Goal: Task Accomplishment & Management: Complete application form

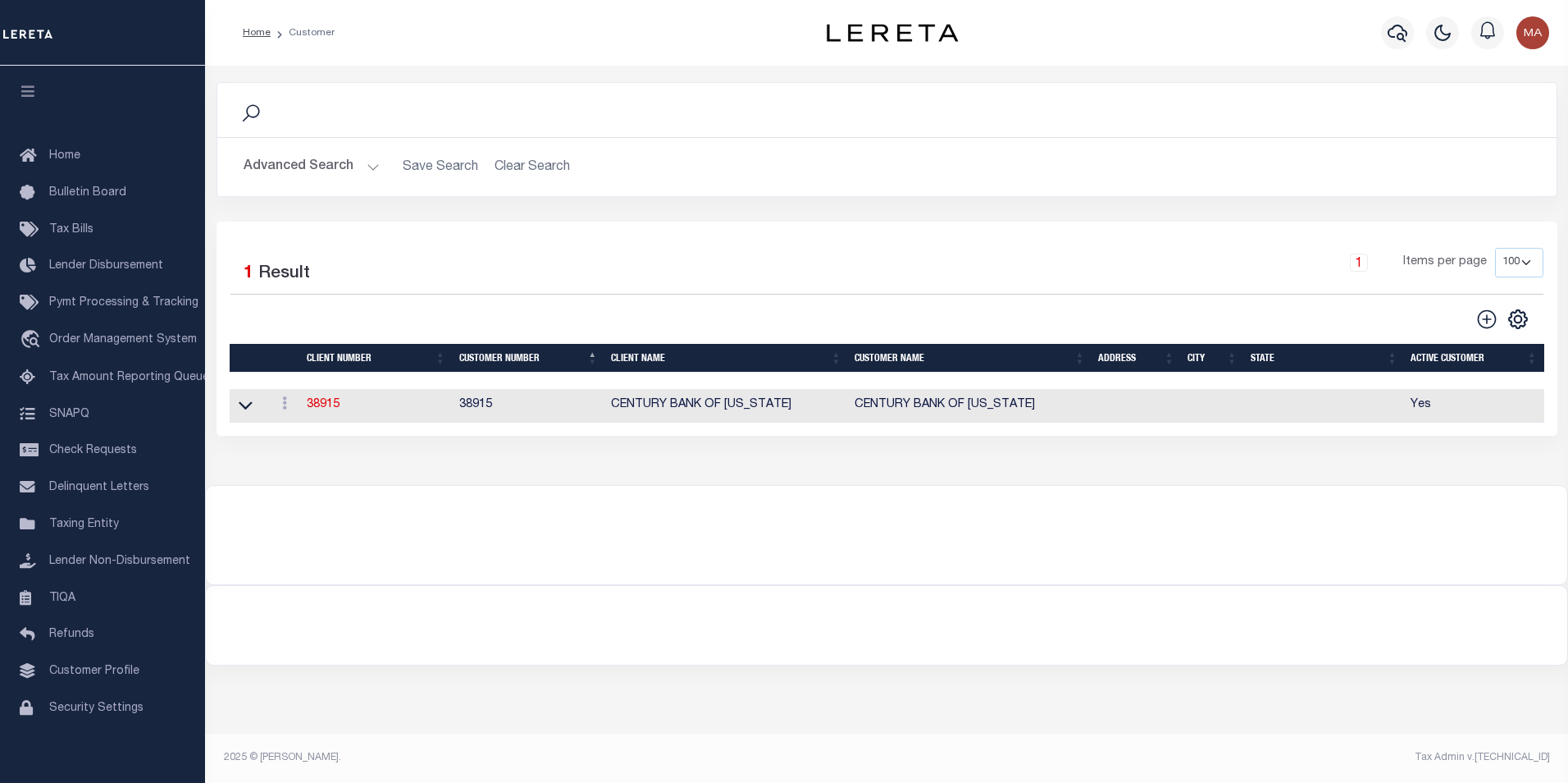
click at [376, 162] on button "Advanced Search" at bounding box center [312, 167] width 137 height 32
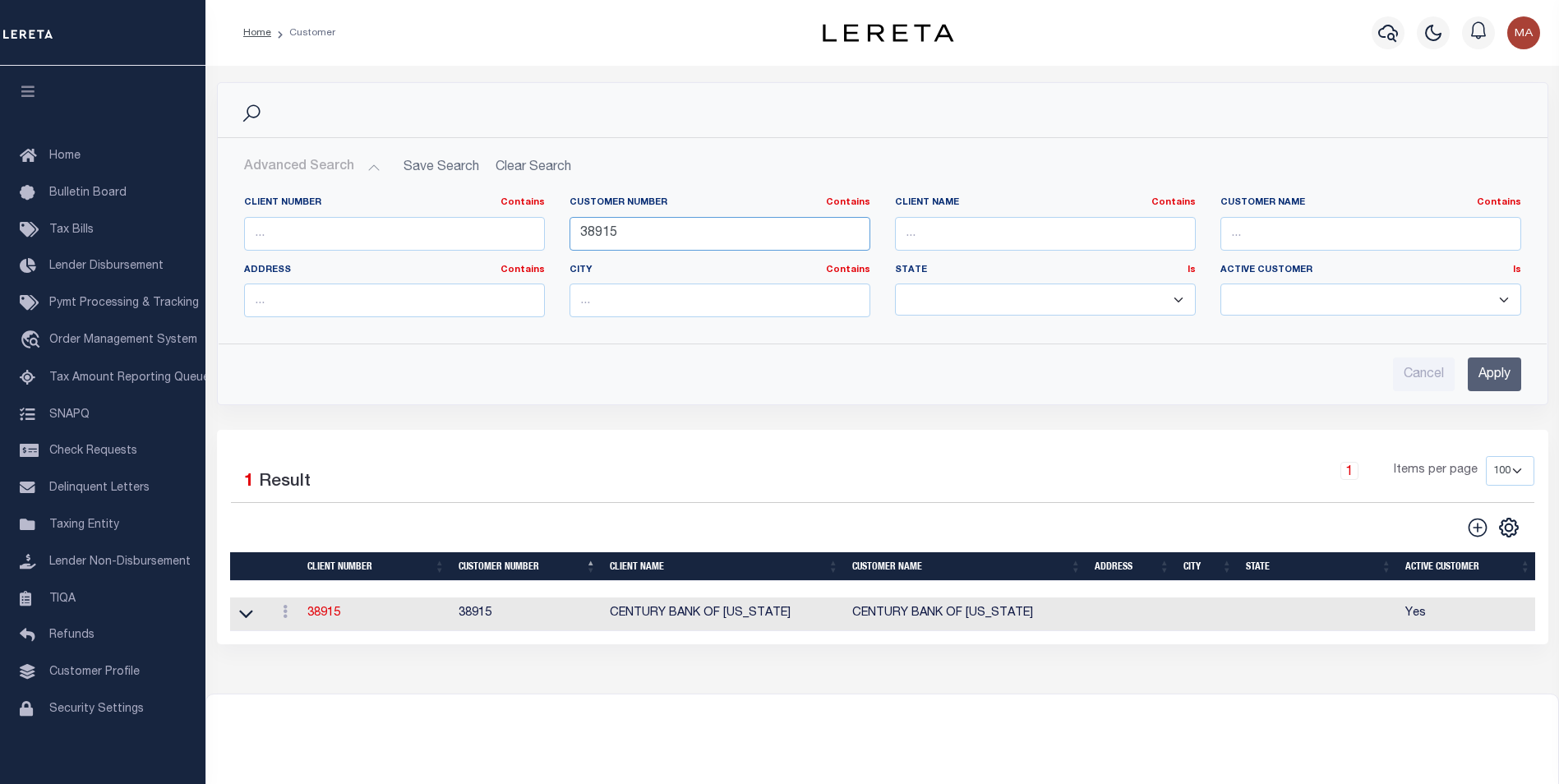
drag, startPoint x: 634, startPoint y: 231, endPoint x: 537, endPoint y: 233, distance: 97.0
click at [532, 233] on div "Client Number Contains Contains Is Customer Number Contains Contains Is 38915 Is" at bounding box center [882, 263] width 1301 height 134
click at [1514, 370] on input "Apply" at bounding box center [1494, 375] width 53 height 34
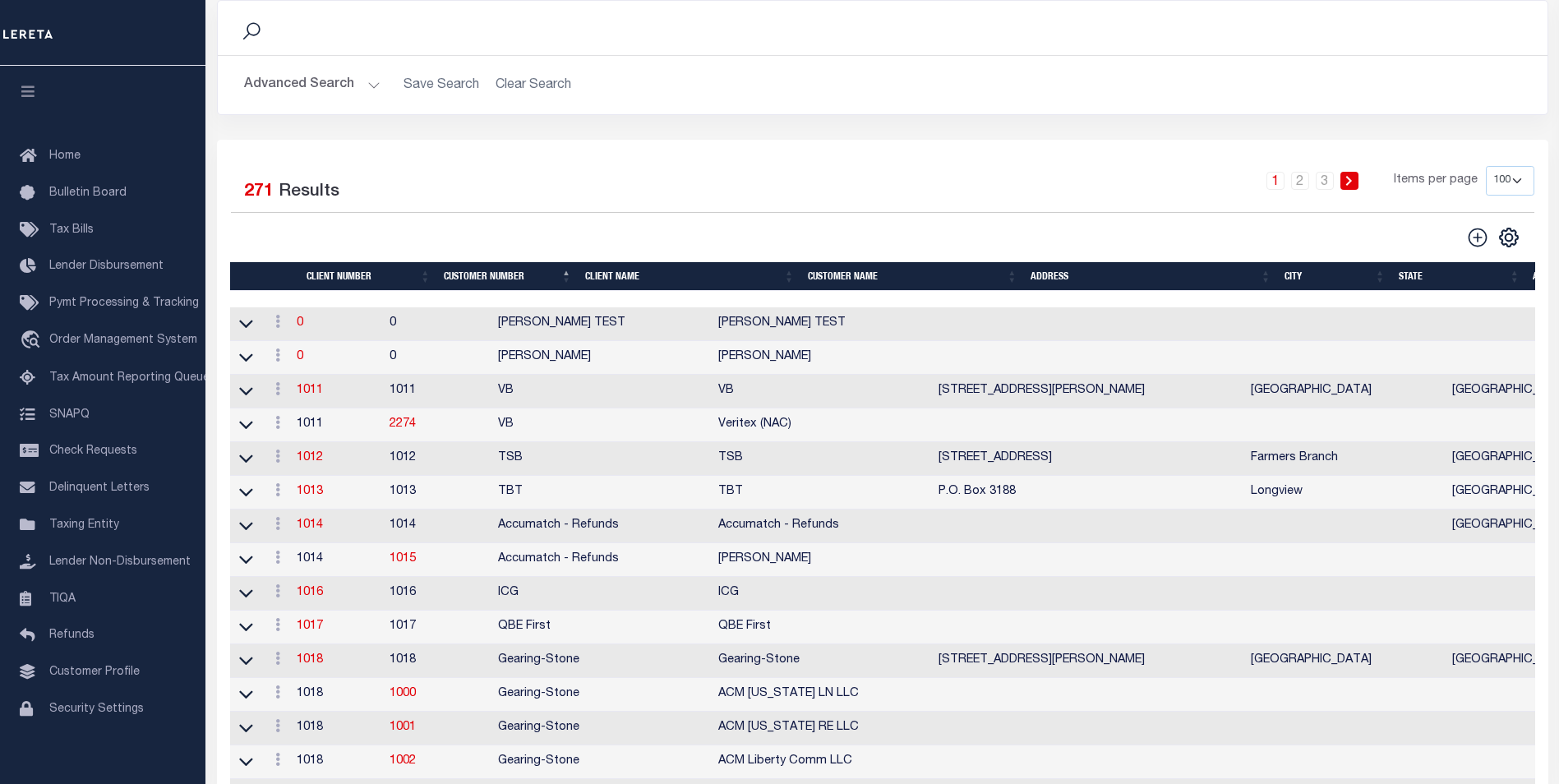
scroll to position [411, 0]
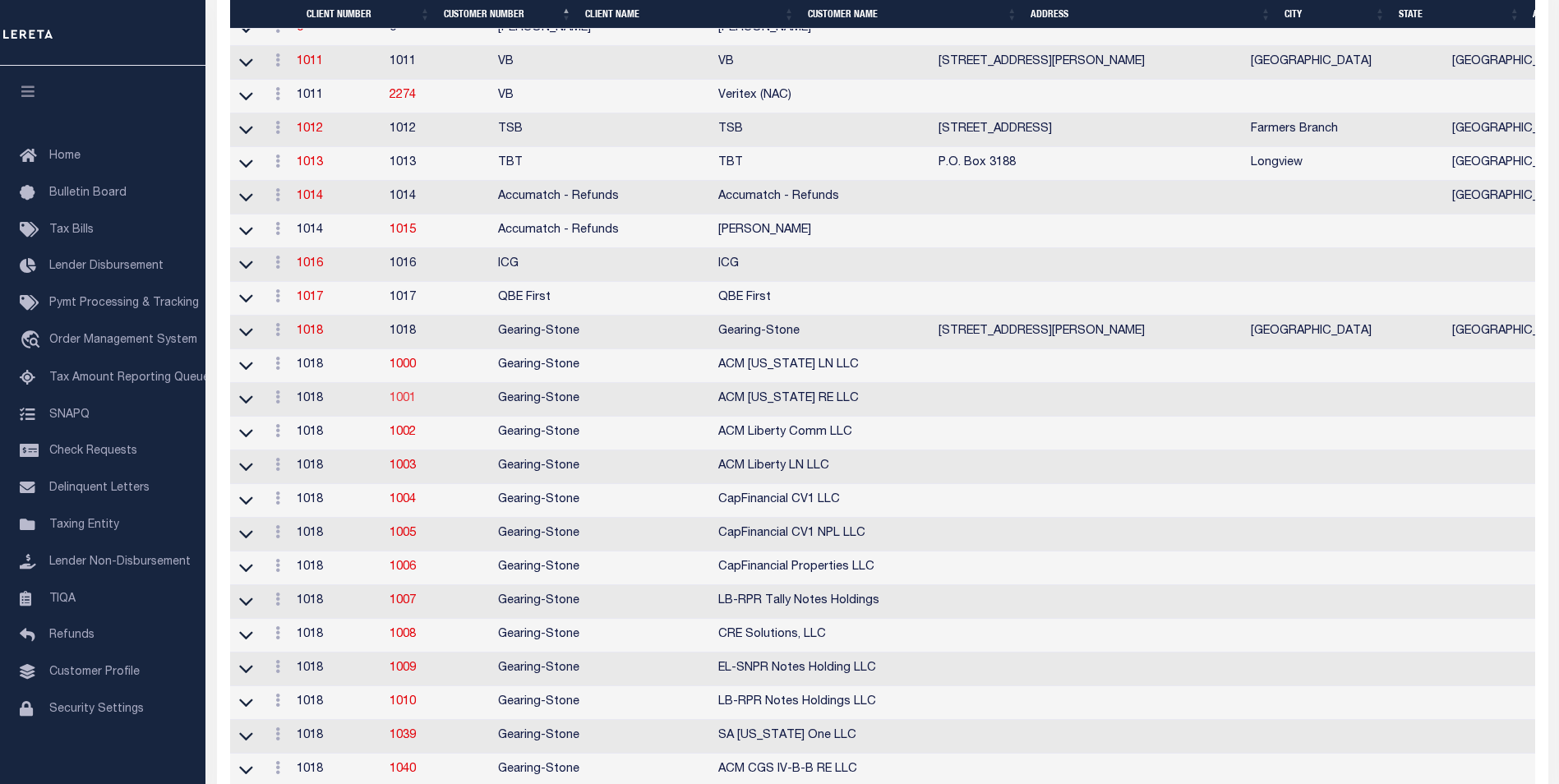
click at [416, 405] on link "1001" at bounding box center [403, 398] width 26 height 11
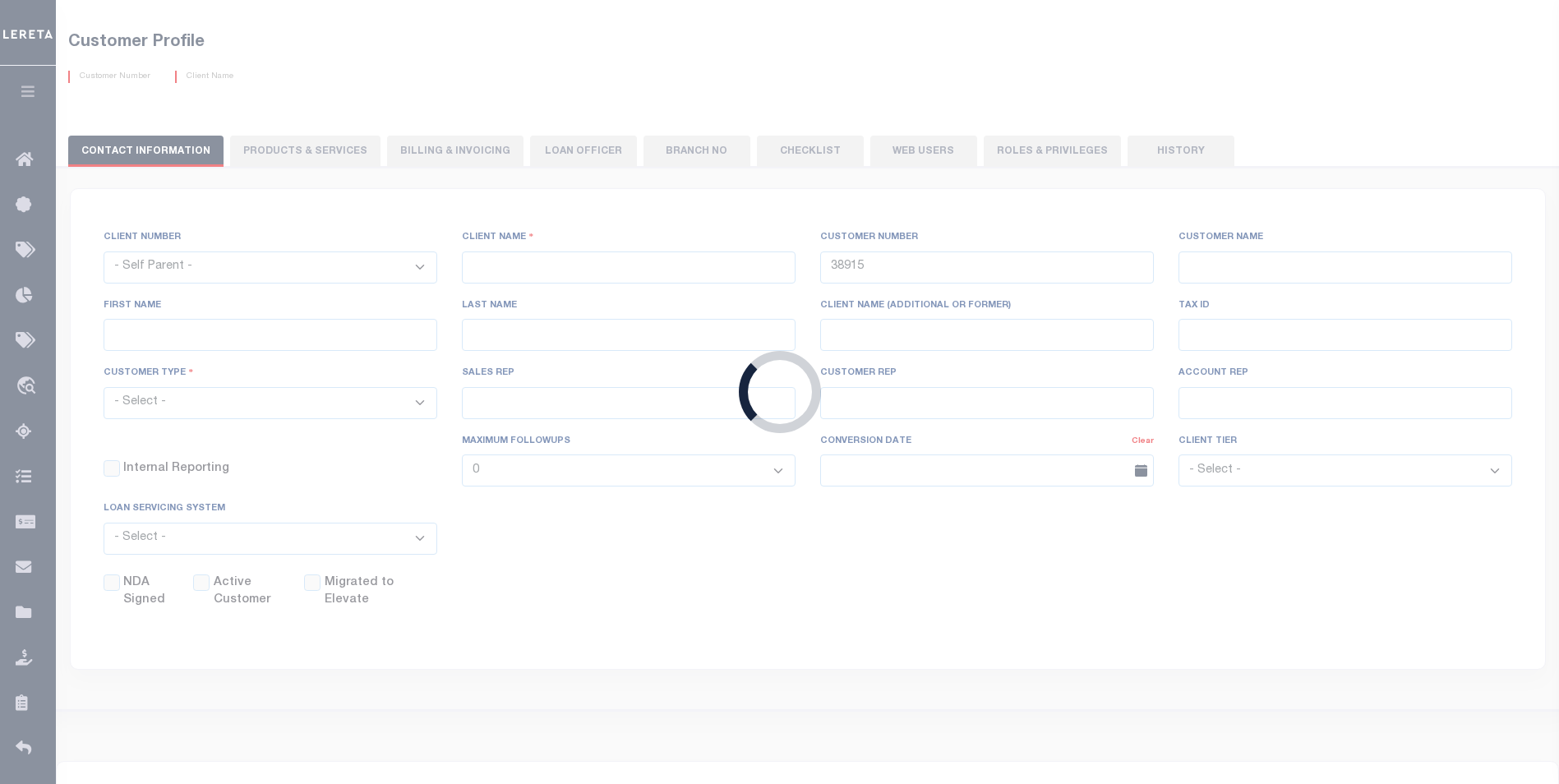
scroll to position [6, 0]
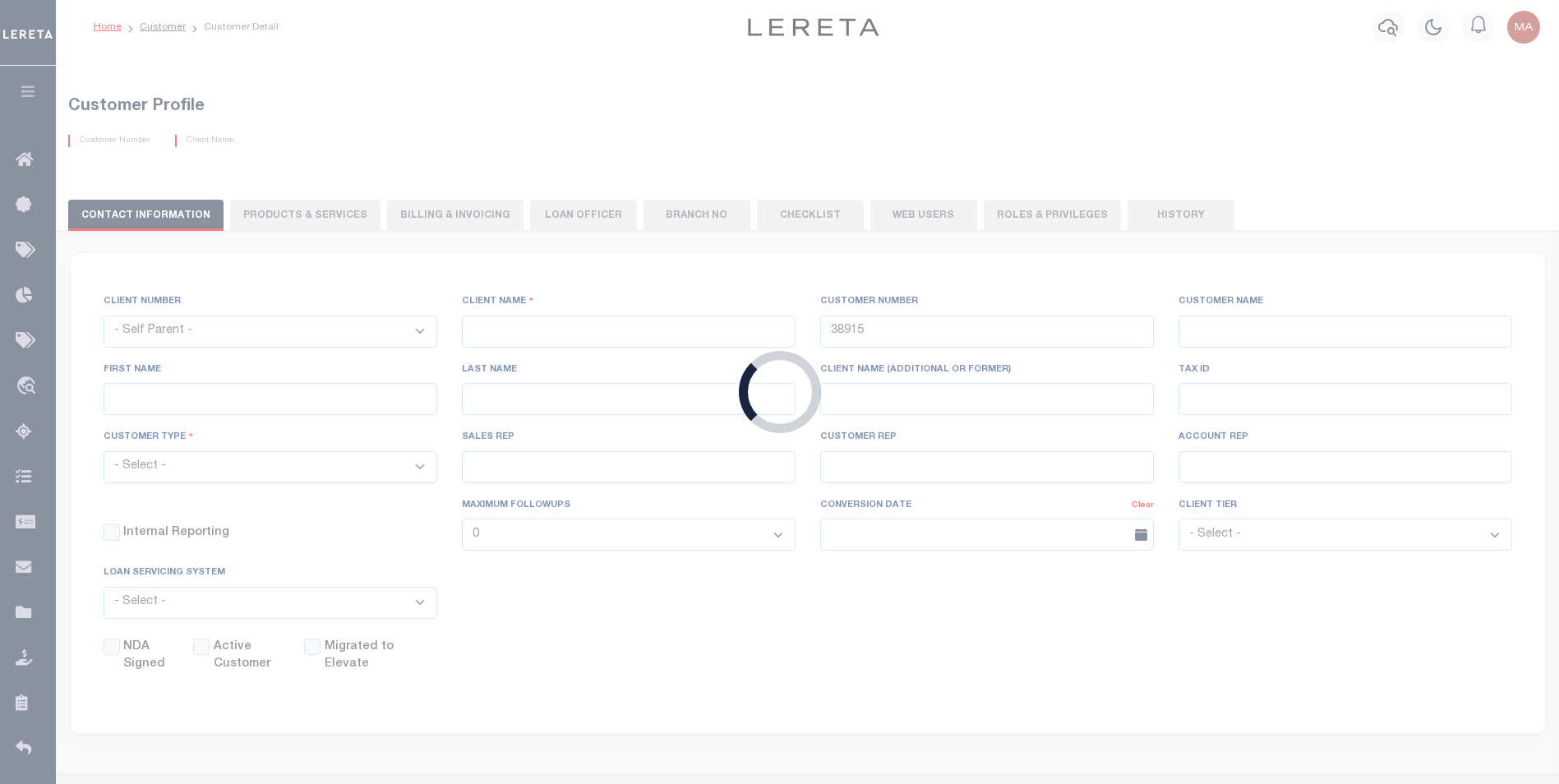
select select "1018"
type input "Gearing-Stone"
type input "1001"
type input "ACM [US_STATE] RE LLC"
checkbox input "false"
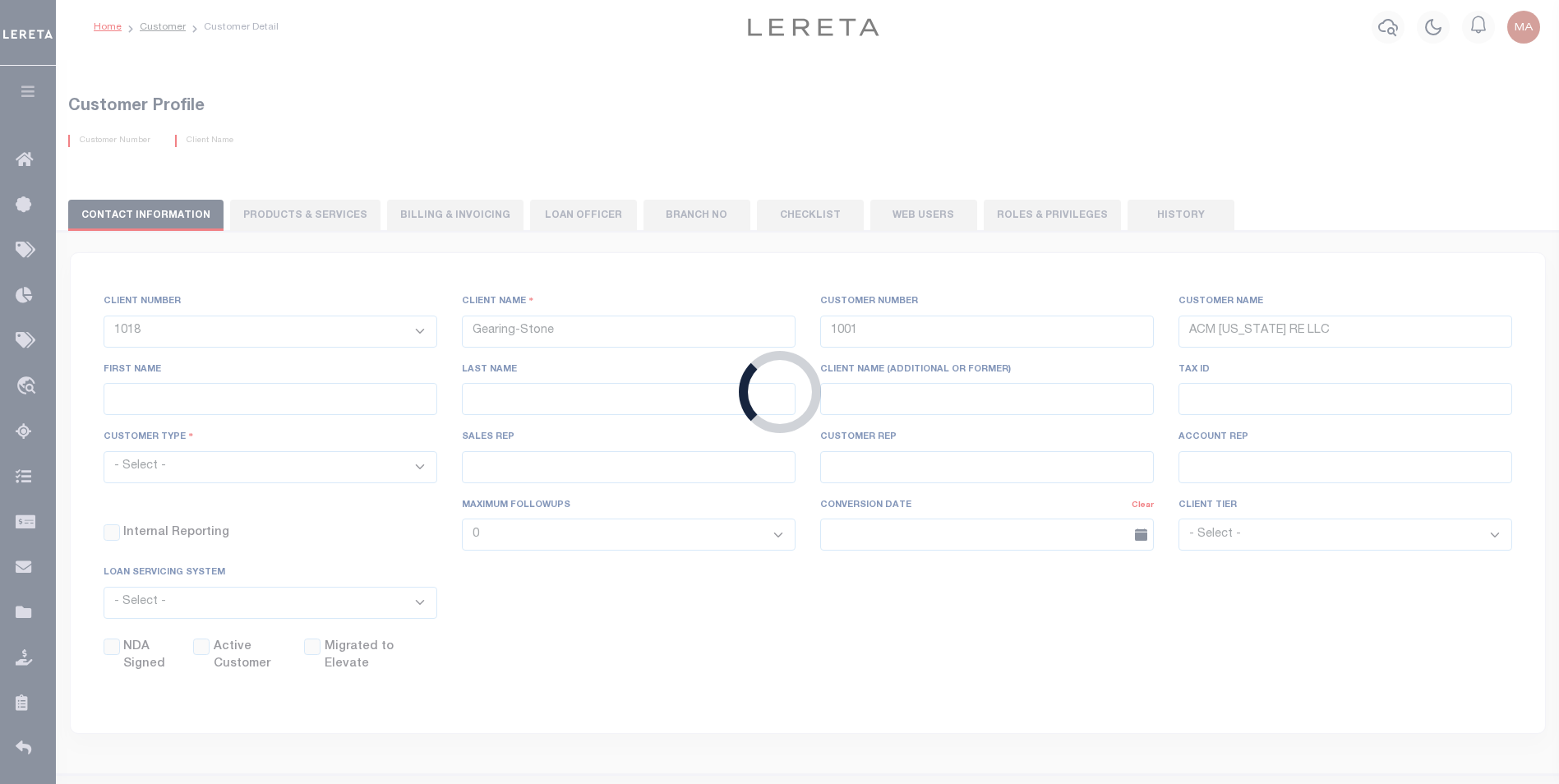
scroll to position [0, 0]
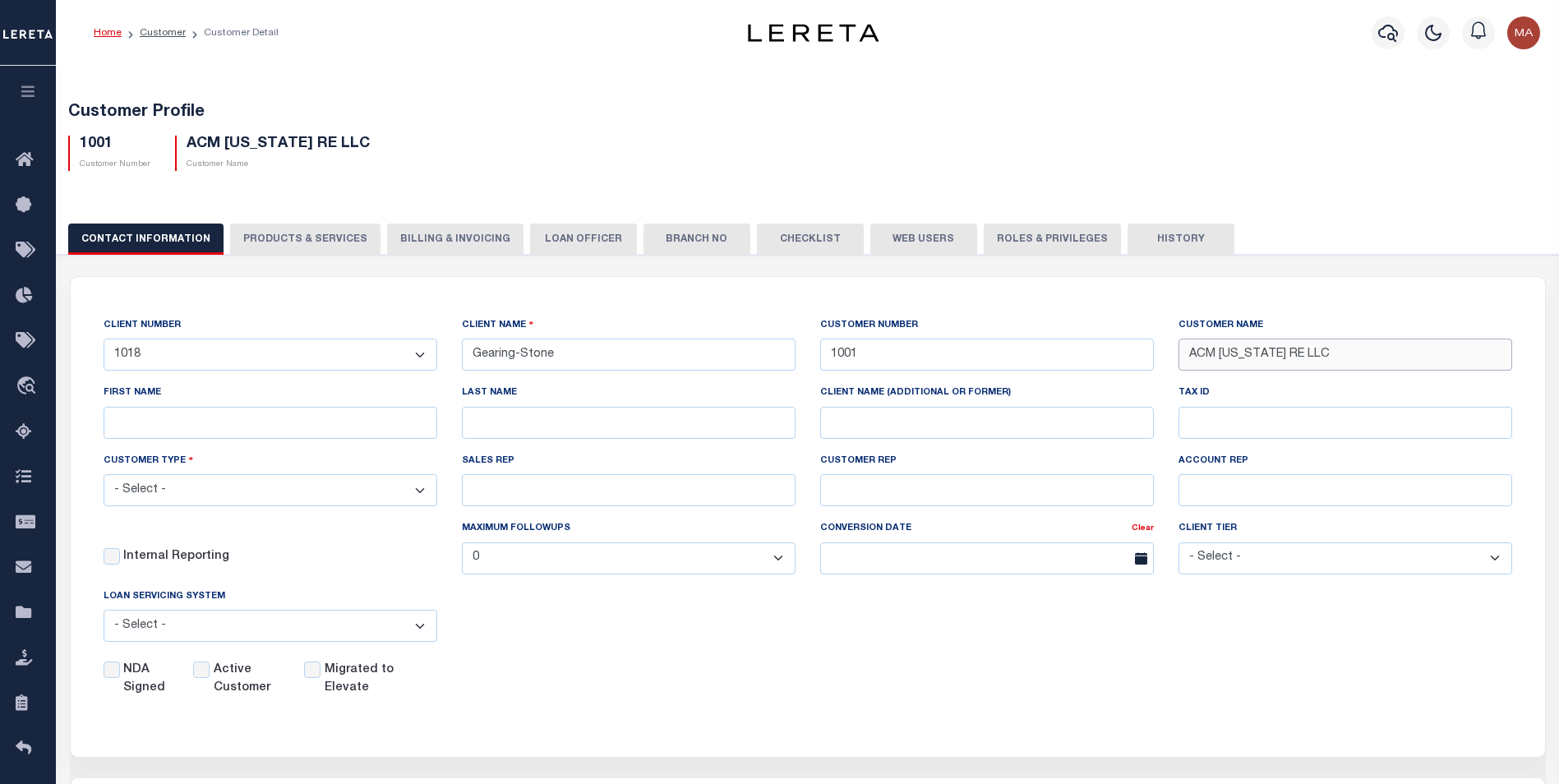
drag, startPoint x: 1304, startPoint y: 358, endPoint x: 1143, endPoint y: 357, distance: 161.0
click at [1143, 357] on div "CLIENT NUMBER - Self Parent - 1011 1012 1013 1014 1016 1017 1018 1019 1035 1036…" at bounding box center [808, 507] width 1433 height 381
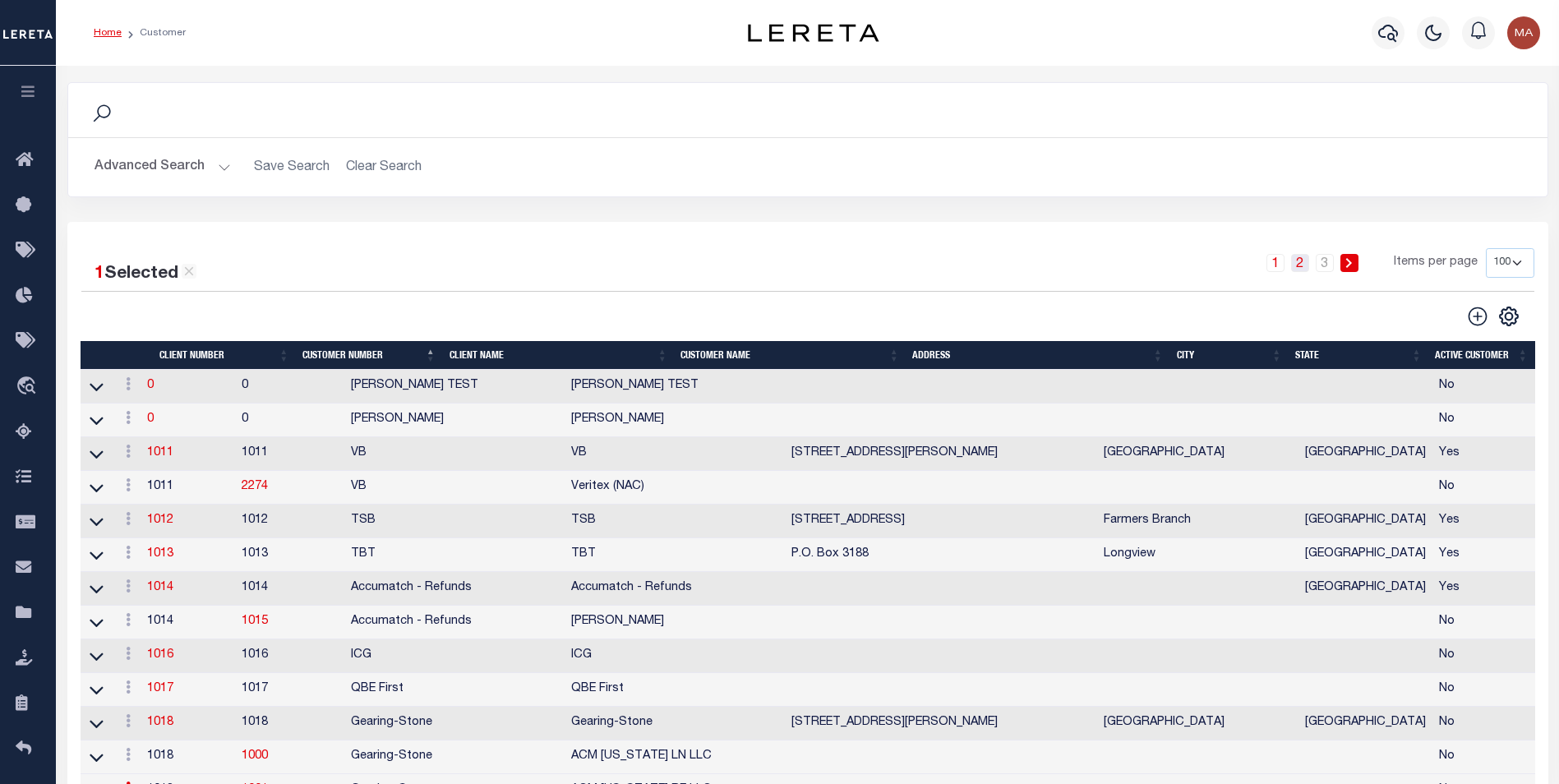
click at [1295, 269] on link "2" at bounding box center [1299, 262] width 18 height 18
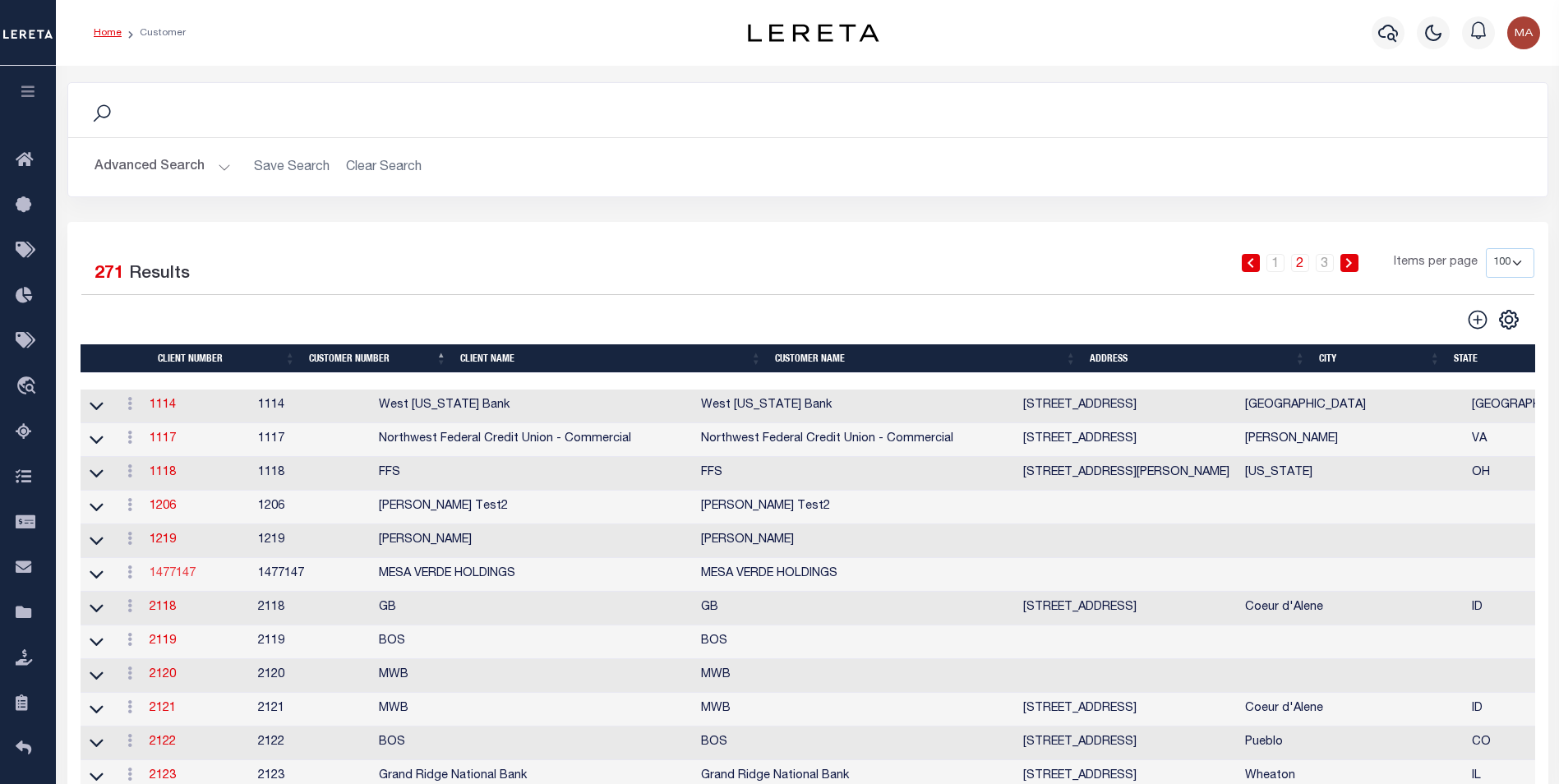
click at [185, 579] on link "1477147" at bounding box center [172, 573] width 46 height 11
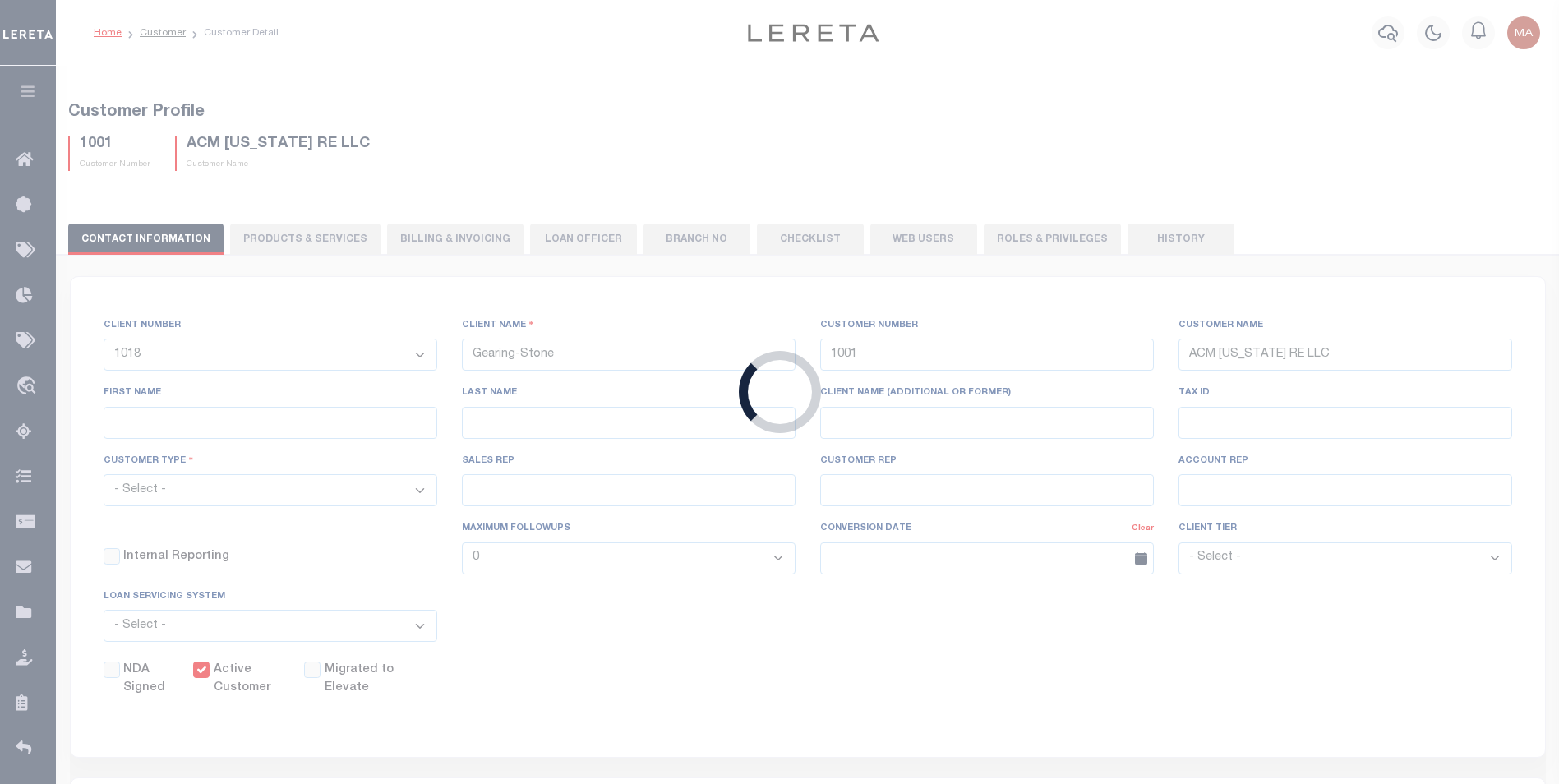
select select
type input "MESA VERDE HOLDINGS"
type input "1477147"
type input "MESA VERDE HOLDINGS"
type input "[PERSON_NAME]"
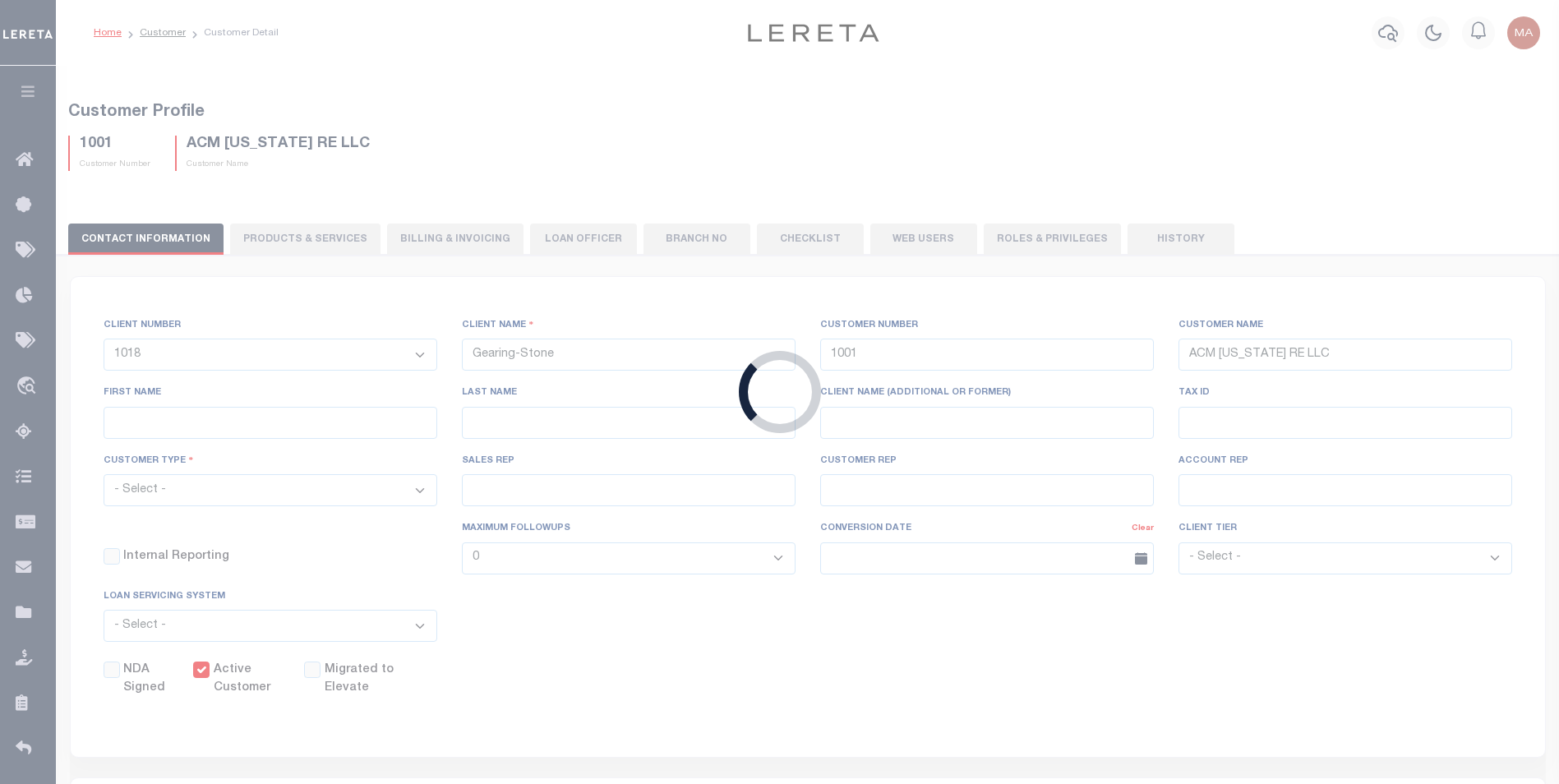
type input "[PERSON_NAME]"
type input "MESA VERDE HOLDINGS"
type input "101101000101"
select select "Residential"
checkbox input "true"
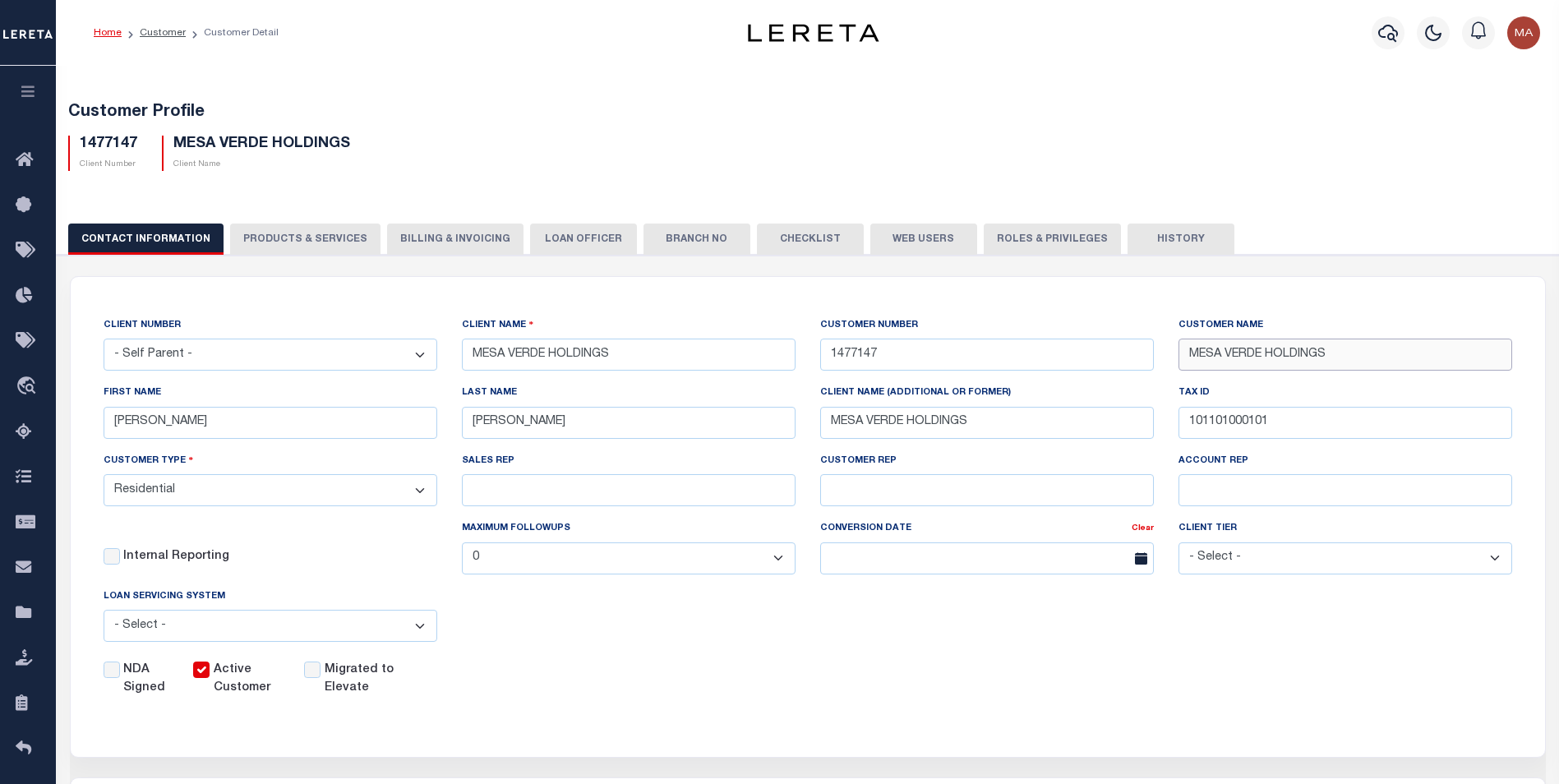
drag, startPoint x: 1341, startPoint y: 351, endPoint x: 1172, endPoint y: 362, distance: 169.4
click at [1172, 362] on div "CUSTOMER NAME MESA VERDE HOLDINGS" at bounding box center [1345, 350] width 358 height 67
